Goal: Task Accomplishment & Management: Manage account settings

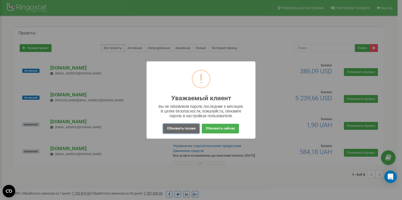
click at [183, 131] on button "Обновить позже" at bounding box center [181, 129] width 36 height 10
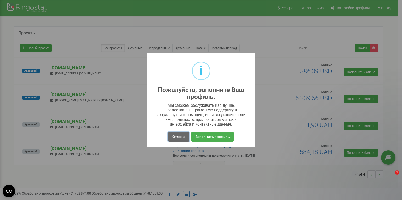
click at [179, 139] on button "Отмена" at bounding box center [178, 137] width 21 height 10
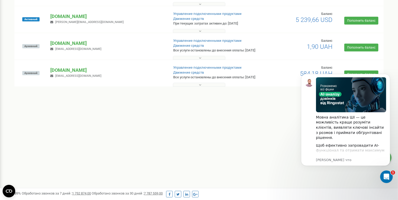
scroll to position [52, 0]
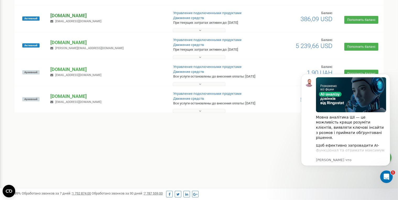
click at [75, 18] on p "[DOMAIN_NAME]" at bounding box center [107, 15] width 114 height 7
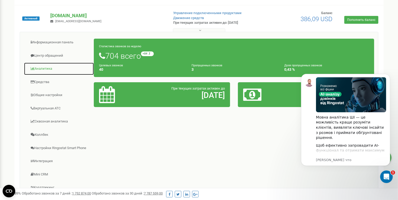
click at [42, 68] on link "Аналитика" at bounding box center [59, 69] width 70 height 13
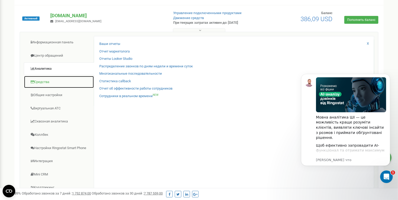
click at [41, 81] on link "Средства" at bounding box center [59, 82] width 70 height 13
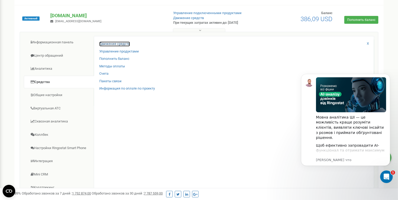
click at [120, 43] on link "Движение средств" at bounding box center [114, 44] width 31 height 5
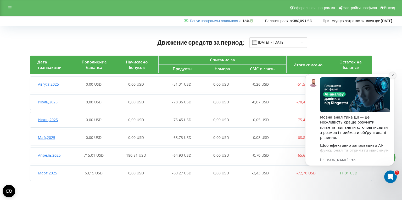
click at [393, 76] on icon "Dismiss notification" at bounding box center [392, 75] width 3 height 3
